Goal: Task Accomplishment & Management: Manage account settings

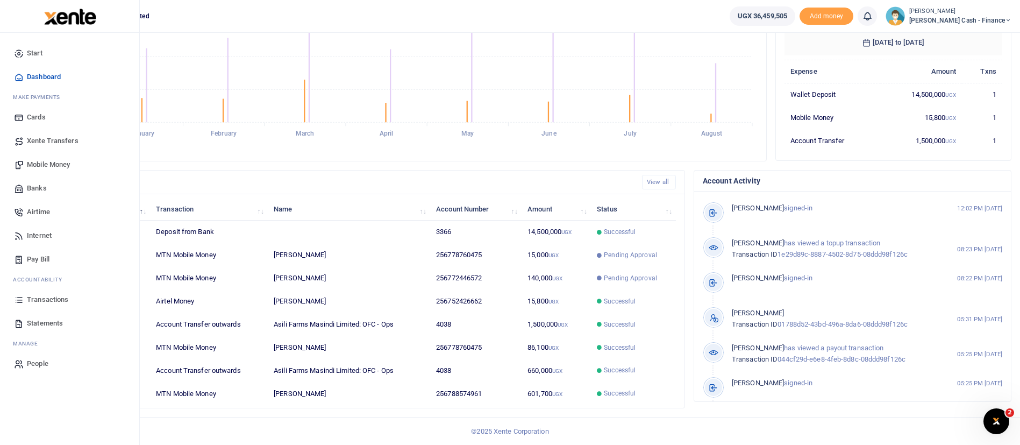
click at [67, 143] on span "Xente Transfers" at bounding box center [53, 141] width 52 height 11
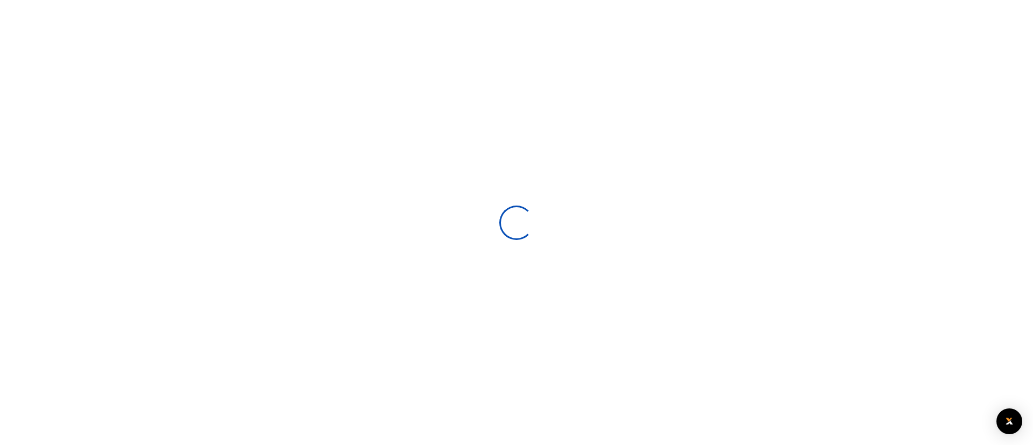
select select
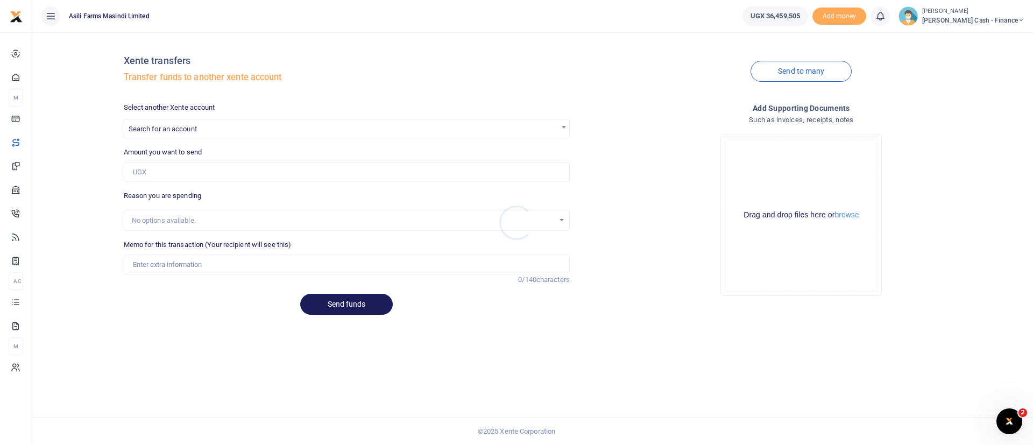
click at [174, 125] on div at bounding box center [516, 222] width 1033 height 445
click at [566, 127] on span at bounding box center [563, 127] width 11 height 14
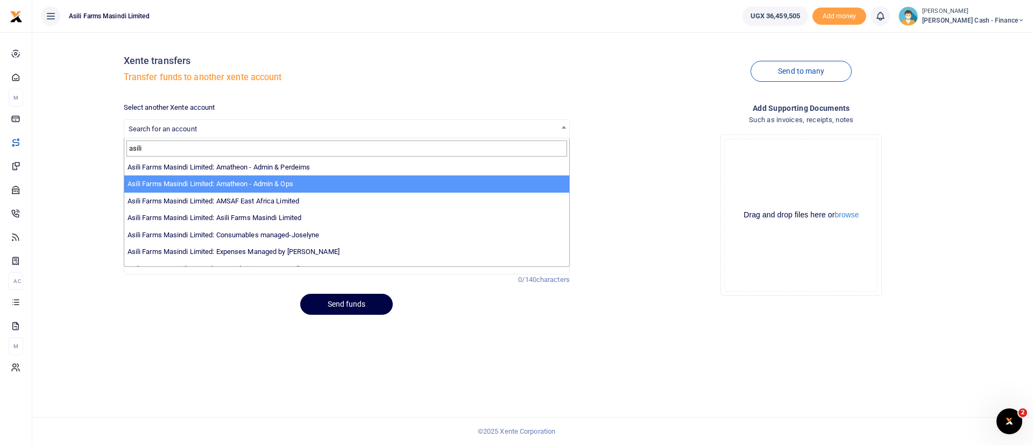
type input "asili"
select select "3989"
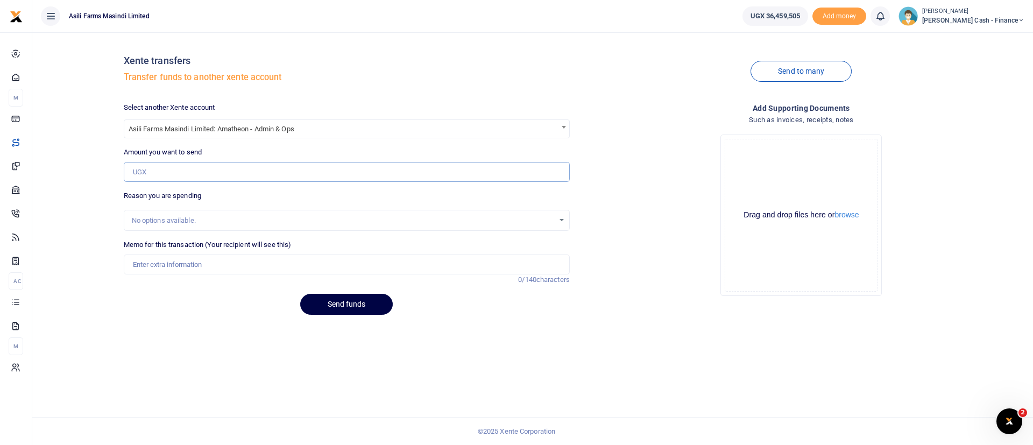
click at [165, 179] on input "Amount you want to send" at bounding box center [347, 172] width 446 height 20
type input "2,200,000"
click at [156, 265] on input "Memo for this transaction (Your recipient will see this)" at bounding box center [347, 264] width 446 height 20
type input "T"
type input "t"
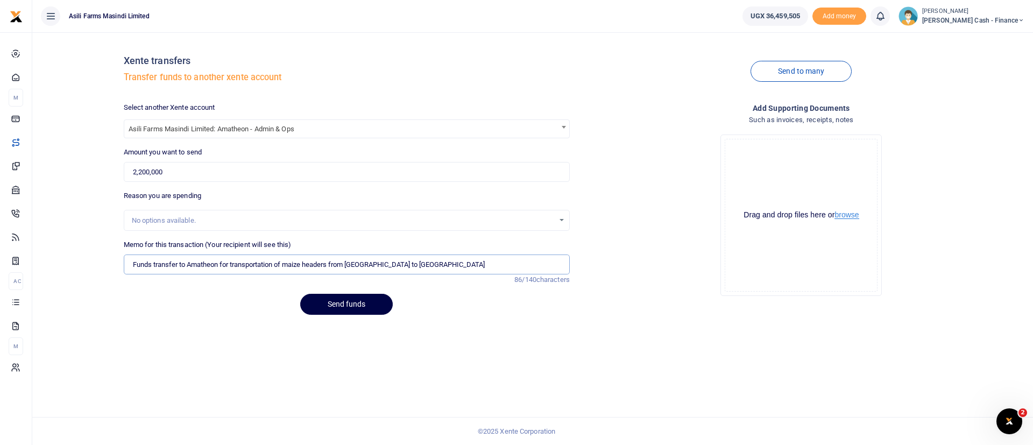
type input "Funds transfer to Amatheon for transportation of maize headers from kampala to …"
click at [854, 219] on button "browse" at bounding box center [846, 215] width 24 height 8
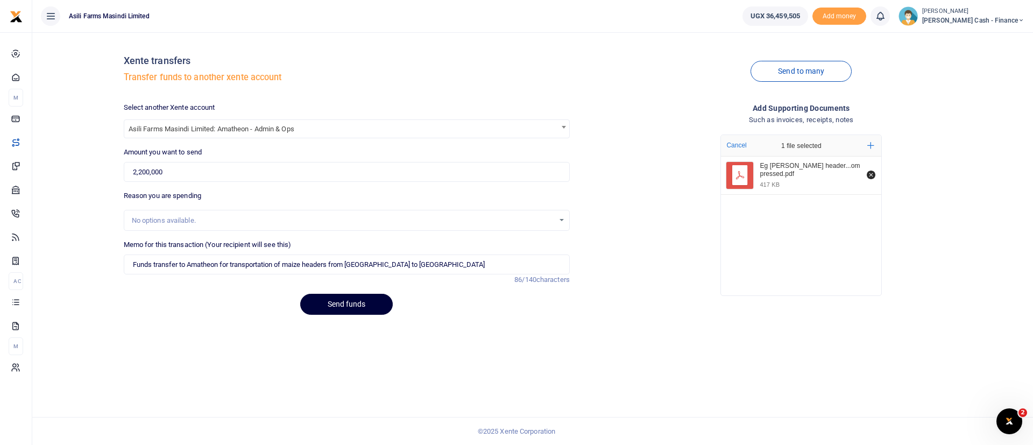
click at [358, 297] on button "Send funds" at bounding box center [346, 304] width 93 height 21
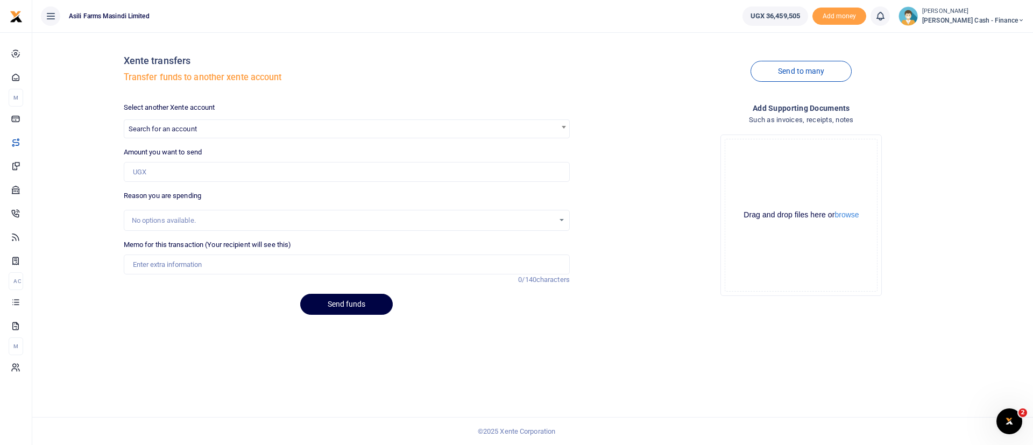
click at [968, 18] on span "[PERSON_NAME] Cash - Finance" at bounding box center [973, 21] width 102 height 10
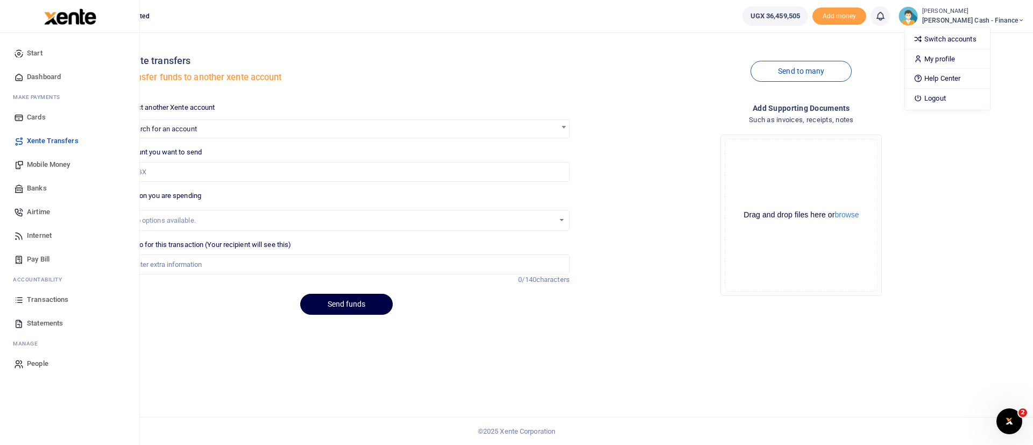
click at [60, 300] on span "Transactions" at bounding box center [47, 299] width 41 height 11
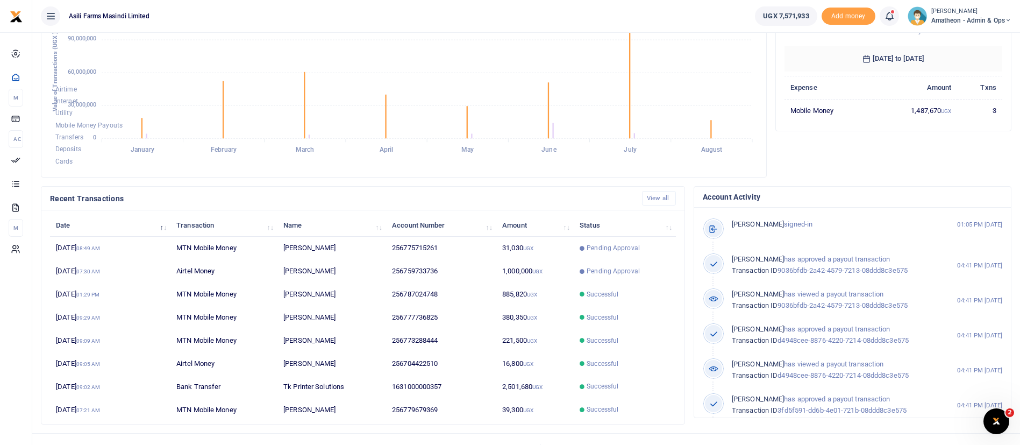
scroll to position [198, 0]
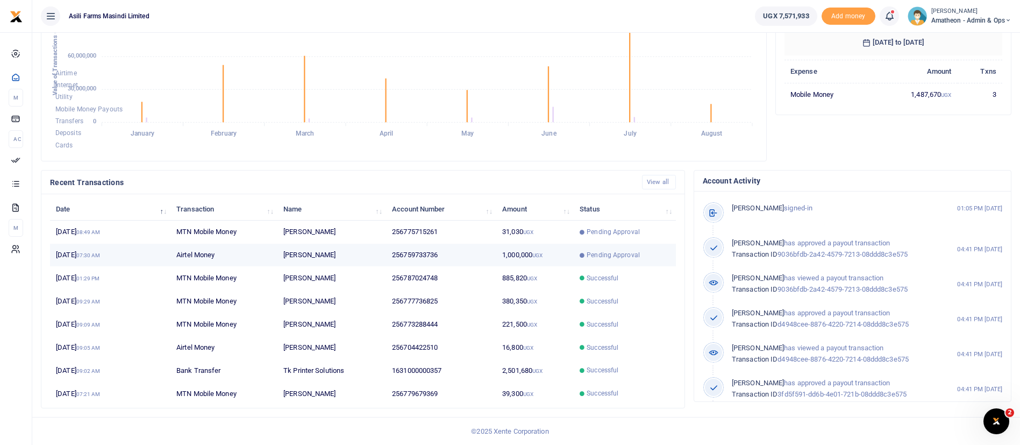
click at [595, 254] on span "Pending Approval" at bounding box center [613, 255] width 53 height 10
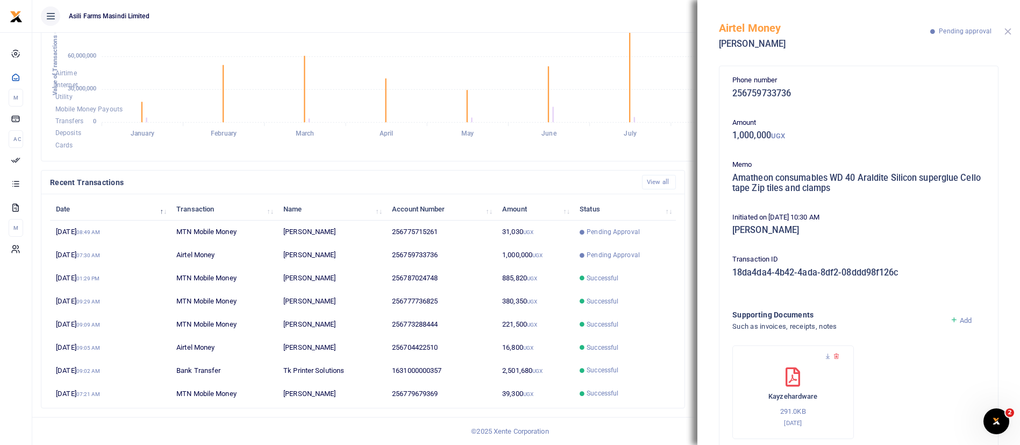
click at [1006, 30] on button "Close" at bounding box center [1008, 31] width 7 height 7
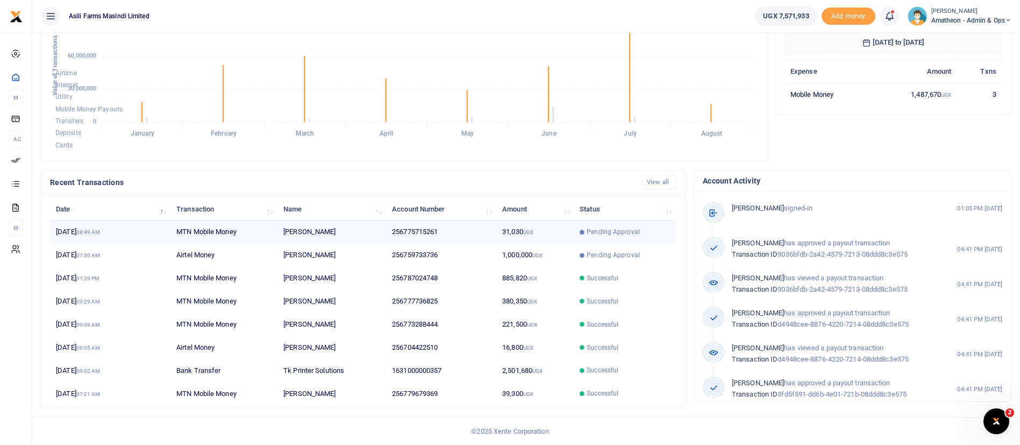
click at [581, 233] on icon at bounding box center [582, 232] width 5 height 5
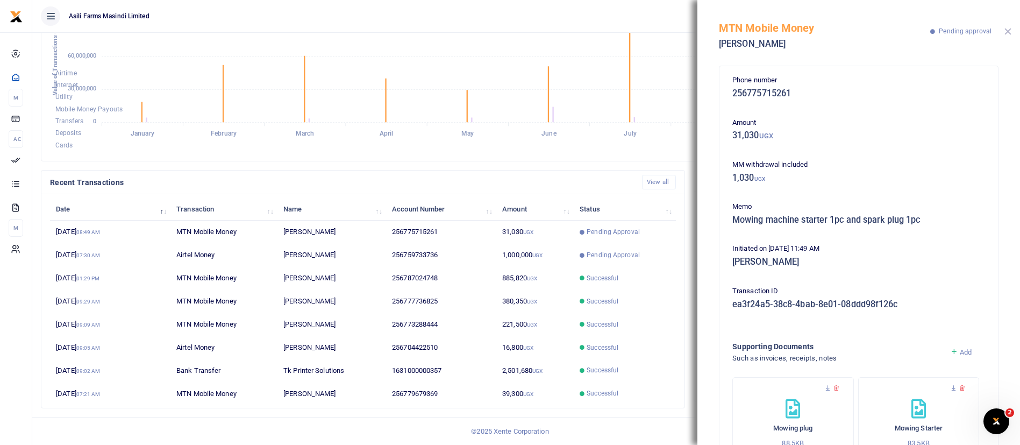
click at [1011, 31] on button "Close" at bounding box center [1008, 31] width 7 height 7
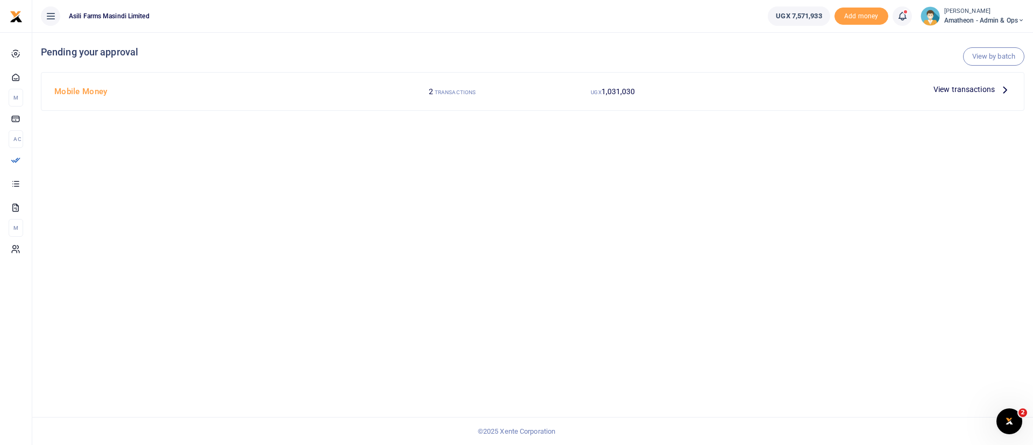
click at [977, 87] on span "View transactions" at bounding box center [963, 89] width 61 height 12
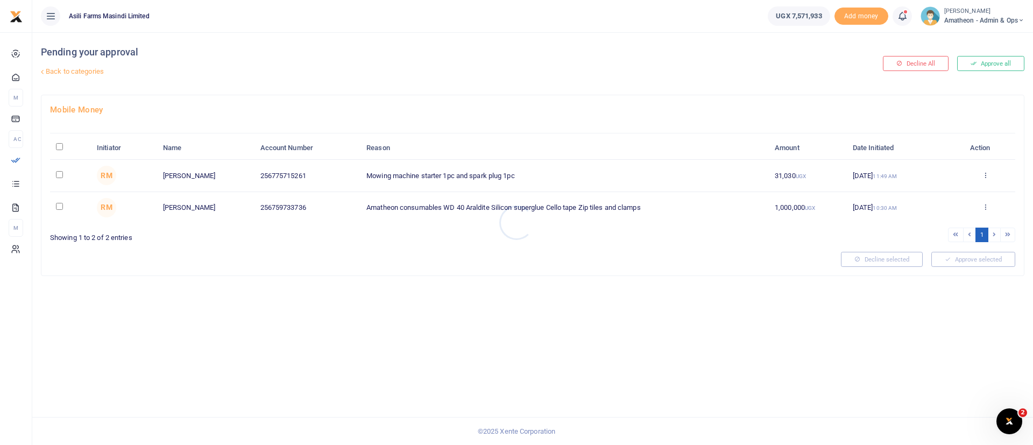
click at [61, 146] on div at bounding box center [516, 222] width 1033 height 445
click at [61, 146] on input "\a \a : activate to sort column descending" at bounding box center [59, 146] width 7 height 7
checkbox input "true"
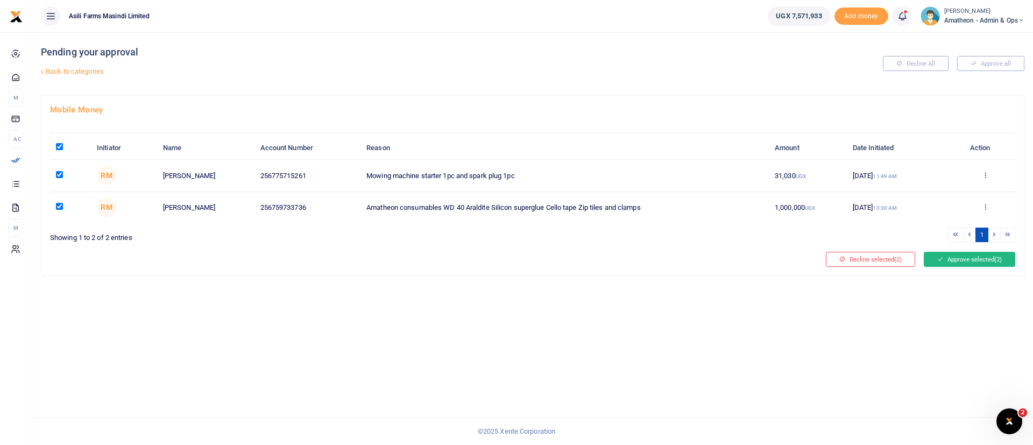
click at [1000, 256] on span "(2)" at bounding box center [998, 259] width 8 height 8
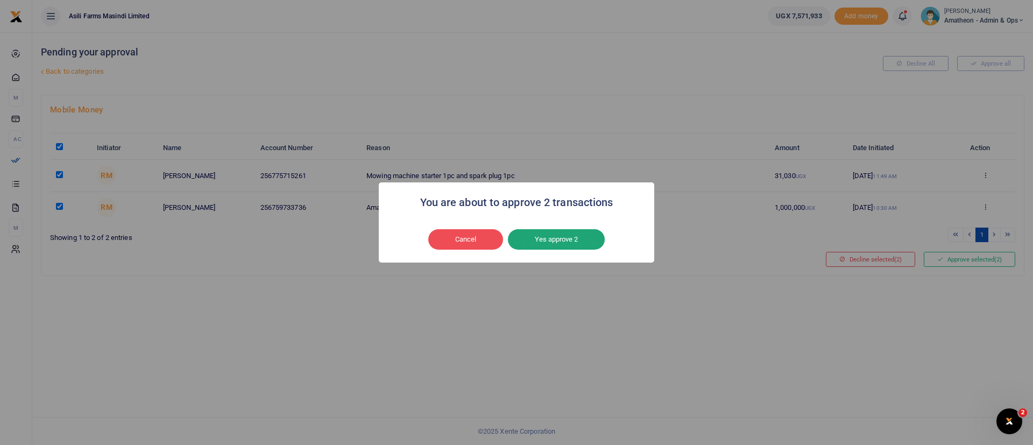
click at [591, 237] on button "Yes approve 2" at bounding box center [556, 239] width 97 height 20
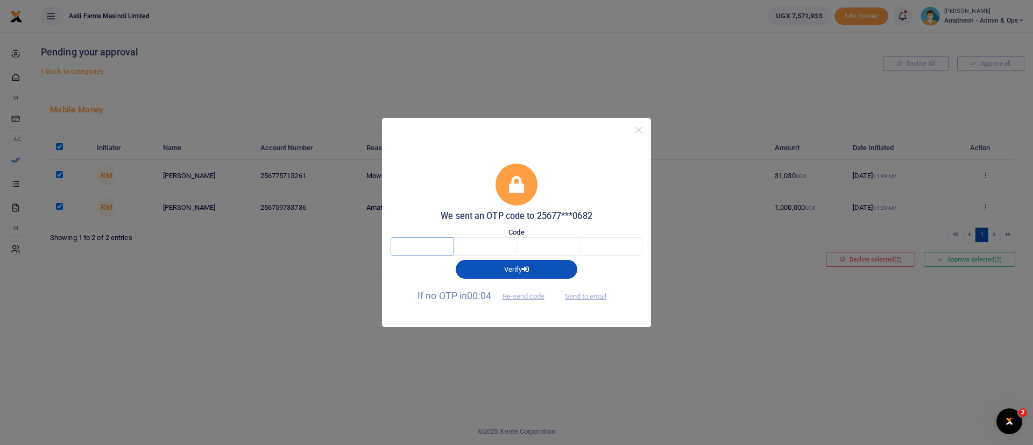
click at [444, 248] on input "text" at bounding box center [421, 246] width 63 height 18
type input "6"
type input "8"
type input "2"
type input "3"
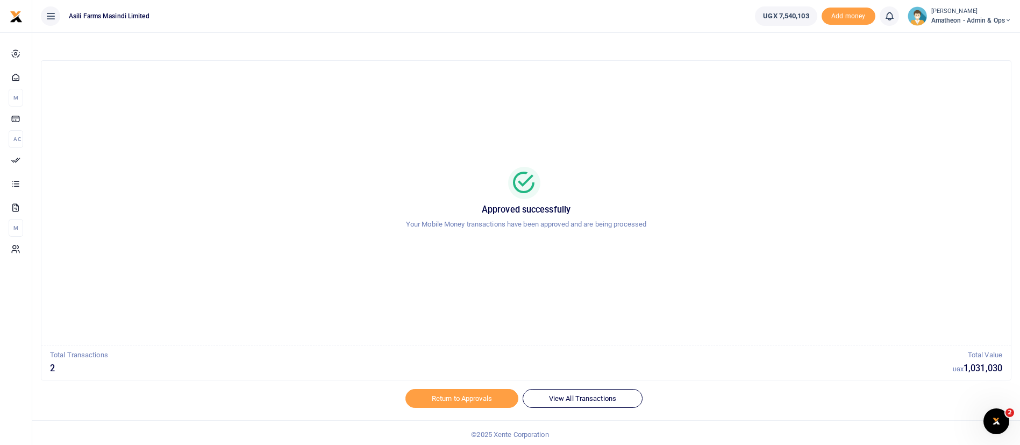
click at [943, 15] on small "[PERSON_NAME]" at bounding box center [972, 11] width 80 height 9
click at [998, 34] on link "Switch accounts" at bounding box center [970, 39] width 85 height 15
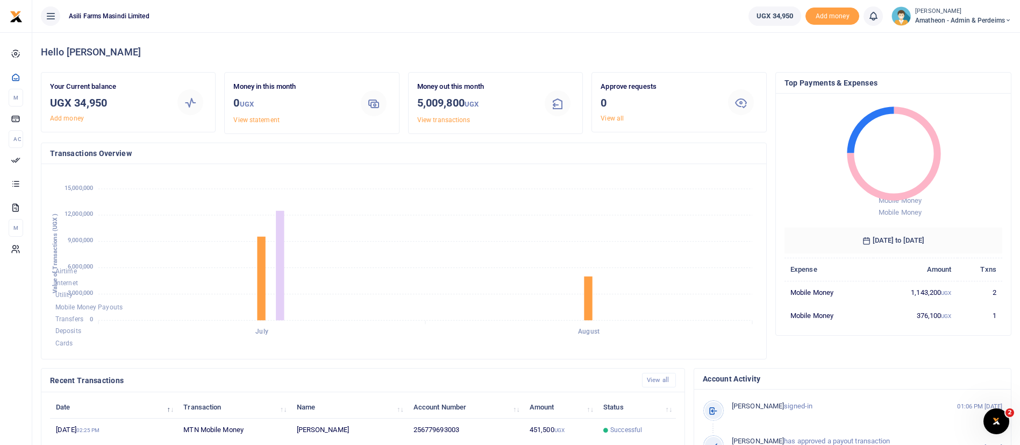
scroll to position [198, 0]
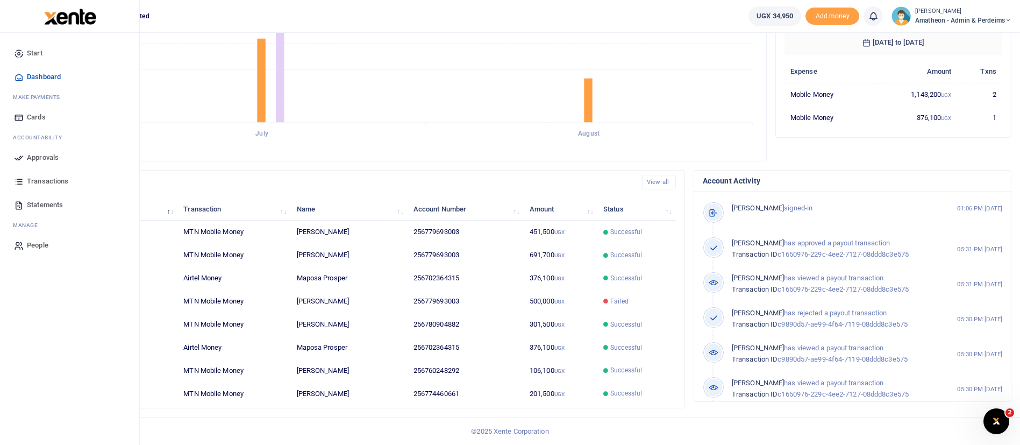
click at [80, 16] on img at bounding box center [70, 17] width 52 height 16
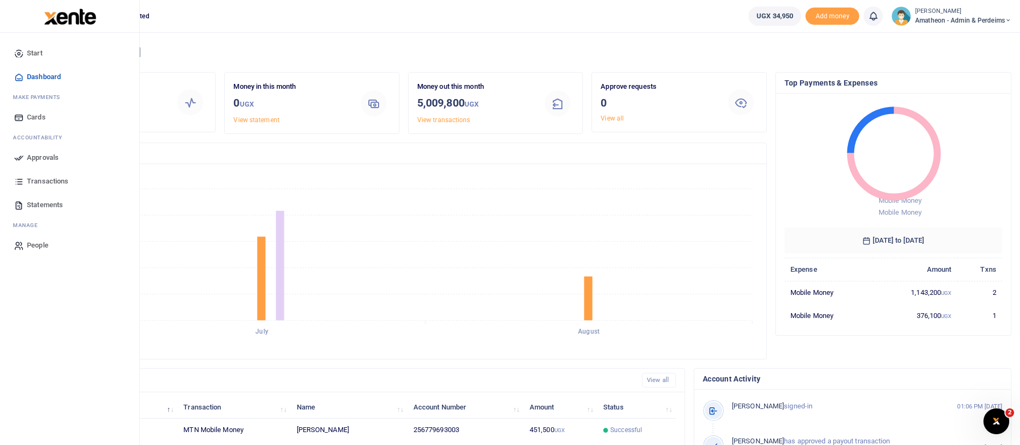
click at [79, 21] on img at bounding box center [70, 17] width 52 height 16
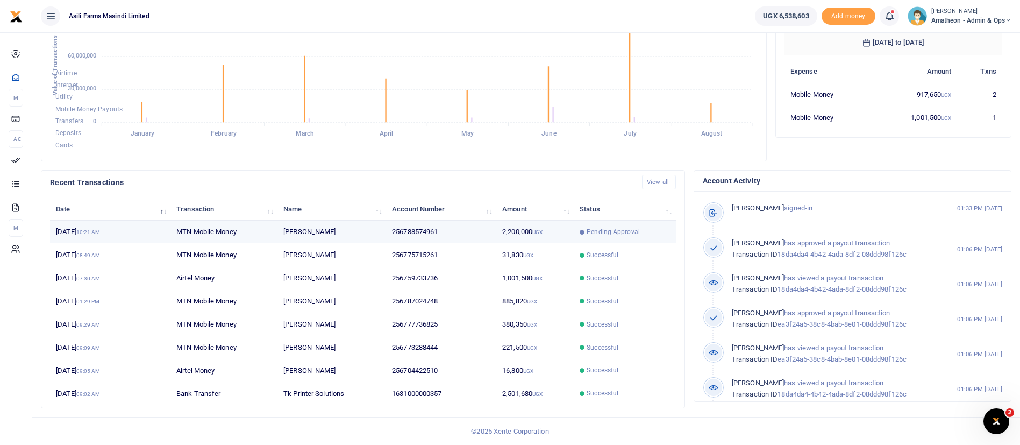
click at [625, 230] on span "Pending Approval" at bounding box center [613, 232] width 53 height 10
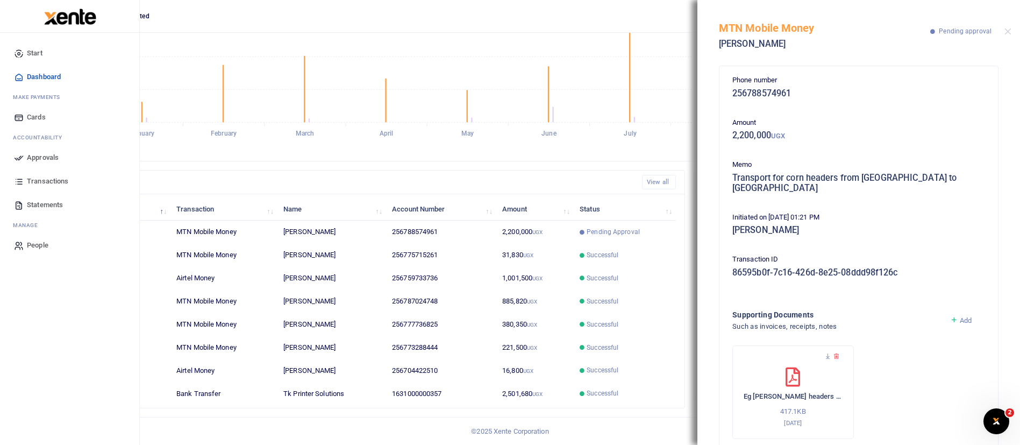
click at [43, 159] on span "Approvals" at bounding box center [43, 157] width 32 height 11
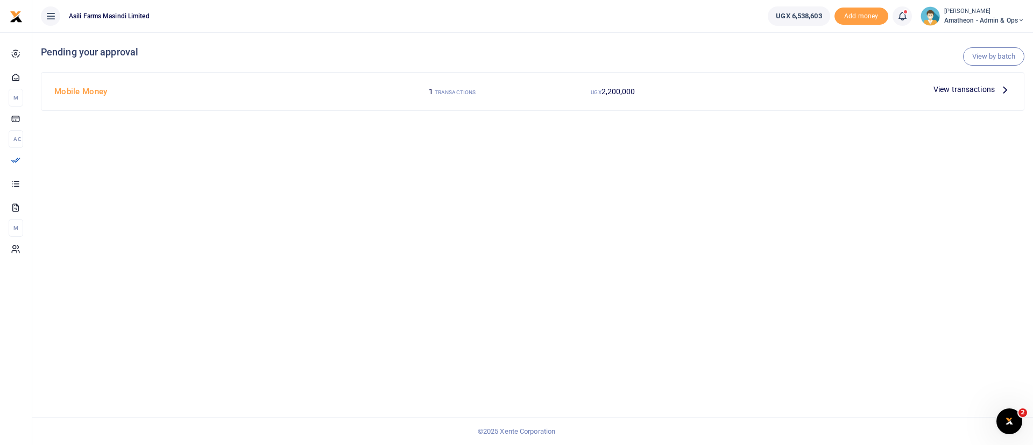
click at [962, 88] on span "View transactions" at bounding box center [963, 89] width 61 height 12
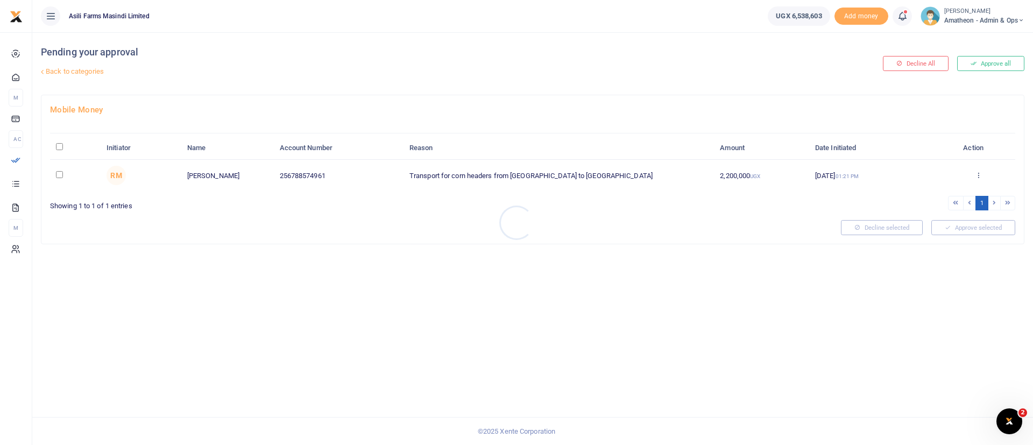
click at [61, 147] on div at bounding box center [516, 222] width 1033 height 445
click at [61, 147] on input "\a \a : activate to sort column descending" at bounding box center [59, 146] width 7 height 7
checkbox input "true"
click at [969, 231] on button "Approve selected (1)" at bounding box center [968, 227] width 91 height 15
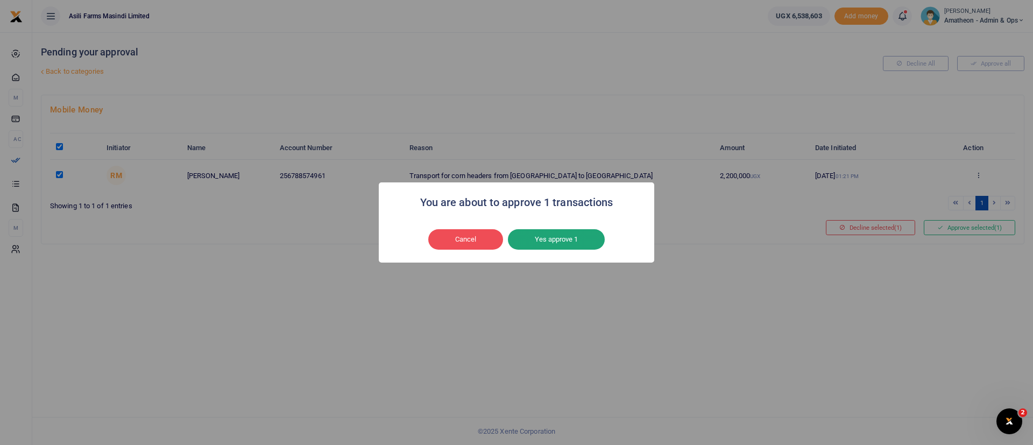
click at [535, 241] on button "Yes approve 1" at bounding box center [556, 239] width 97 height 20
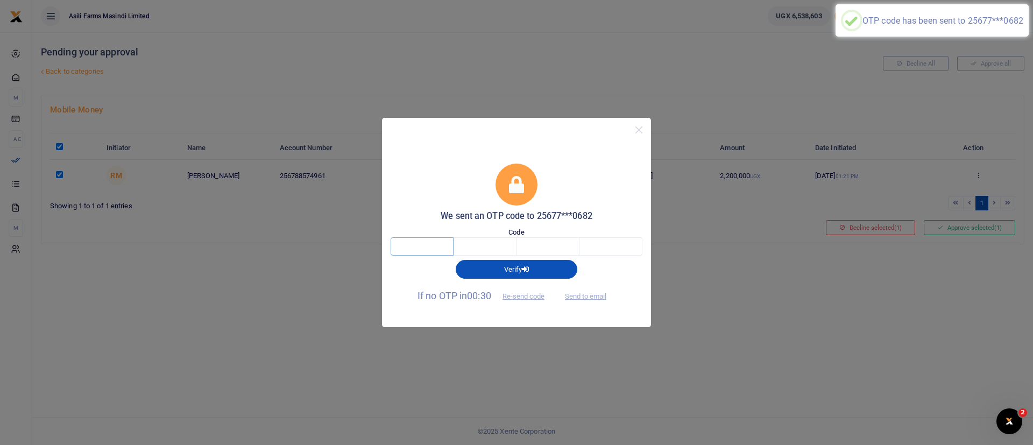
click at [442, 251] on input "text" at bounding box center [421, 246] width 63 height 18
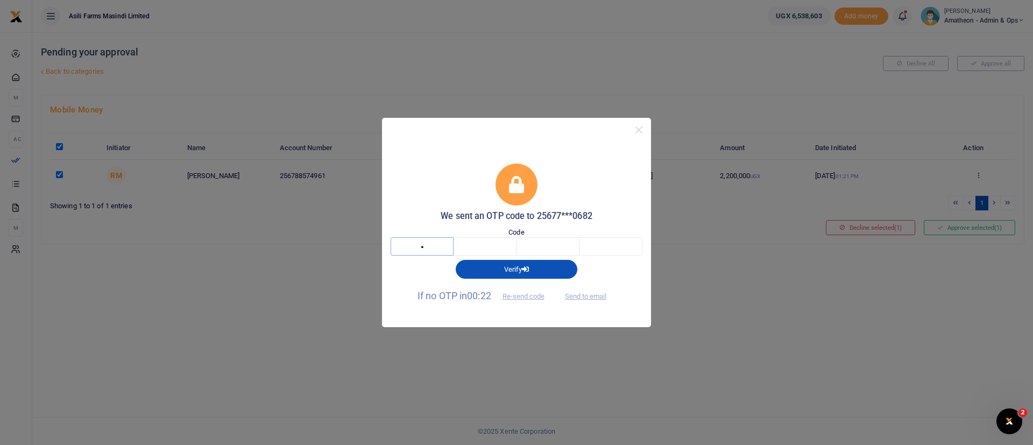
type input "1"
type input "8"
type input "6"
